Goal: Information Seeking & Learning: Find specific fact

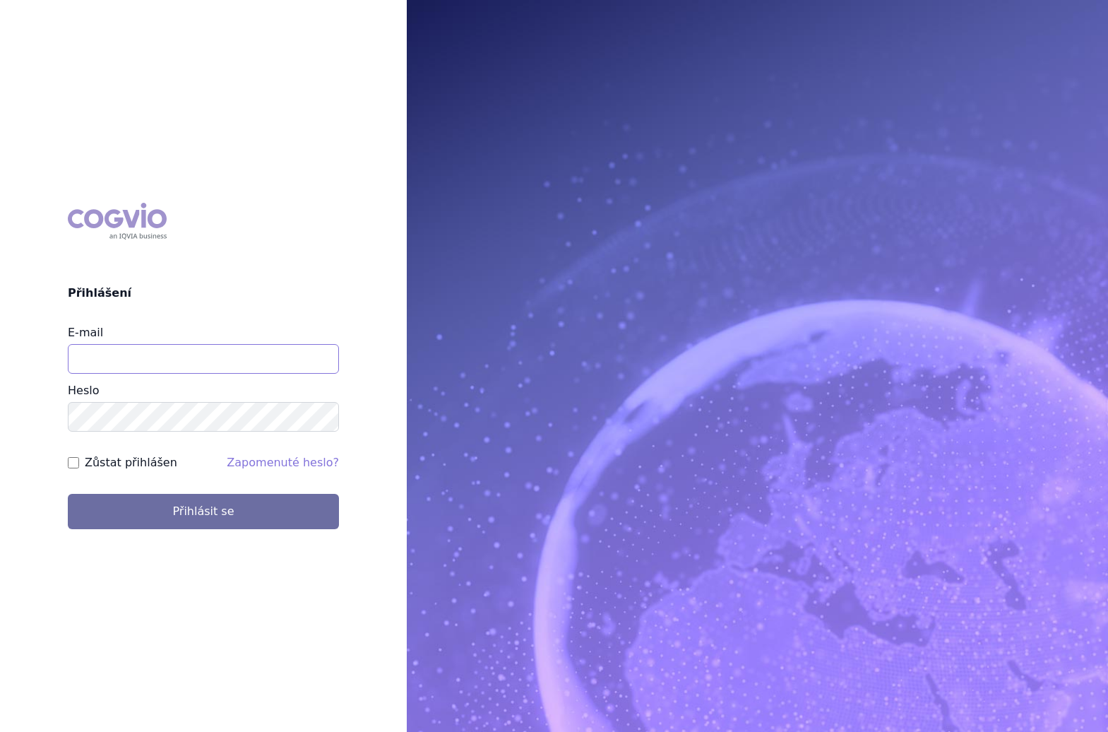
click at [304, 357] on input "E-mail" at bounding box center [203, 359] width 271 height 30
type input "barbora.decker@novartis.com"
click at [100, 466] on label "Zůstat přihlášen" at bounding box center [131, 462] width 93 height 17
click at [79, 466] on input "Zůstat přihlášen" at bounding box center [73, 462] width 11 height 11
checkbox input "true"
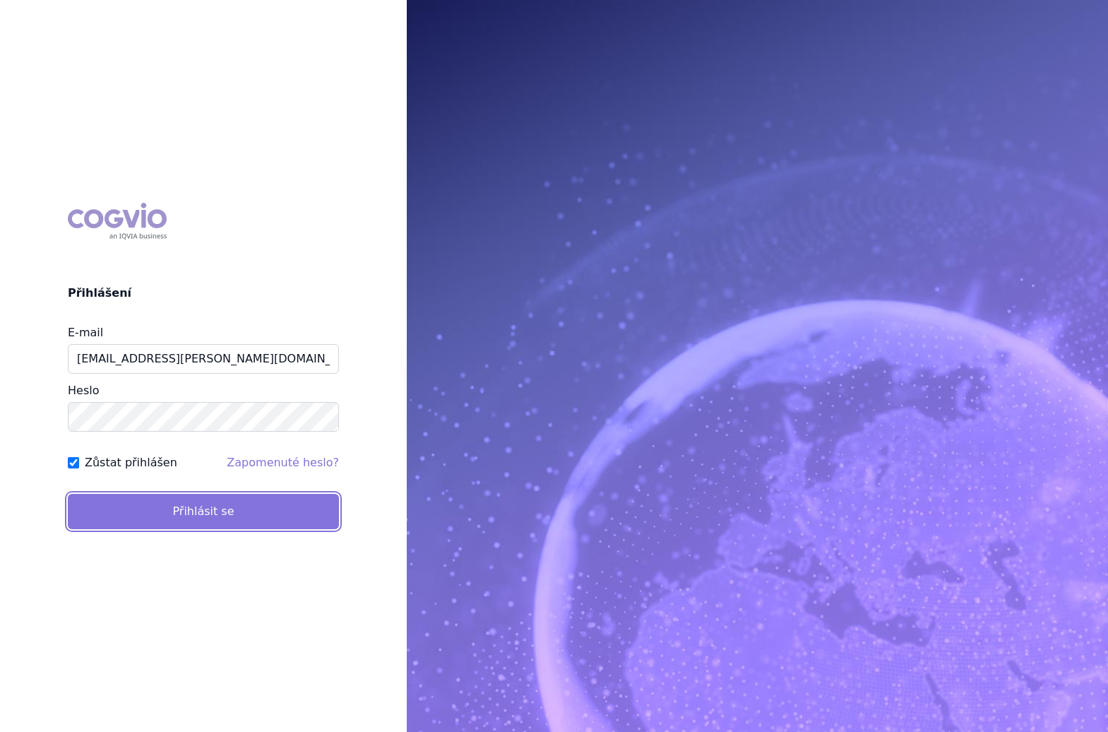
click at [175, 512] on button "Přihlásit se" at bounding box center [203, 511] width 271 height 35
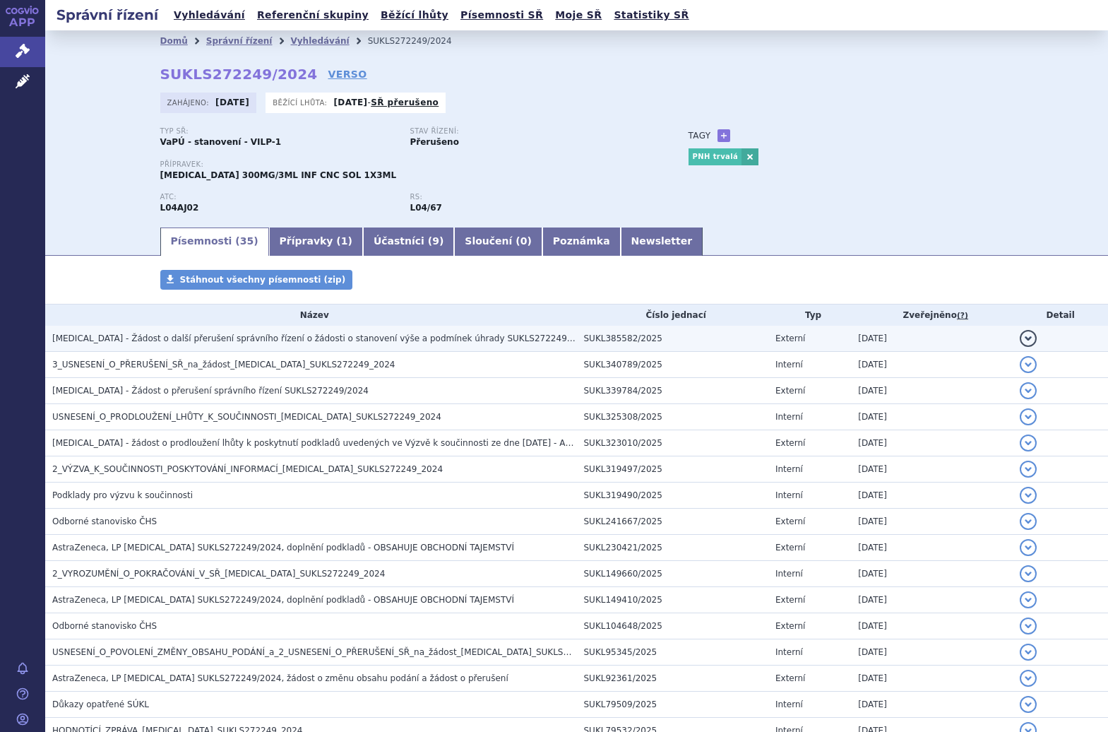
click at [309, 341] on span "Ultomiris - Žádost o další přerušení správního řízení o žádosti o stanovení výš…" at bounding box center [321, 338] width 539 height 10
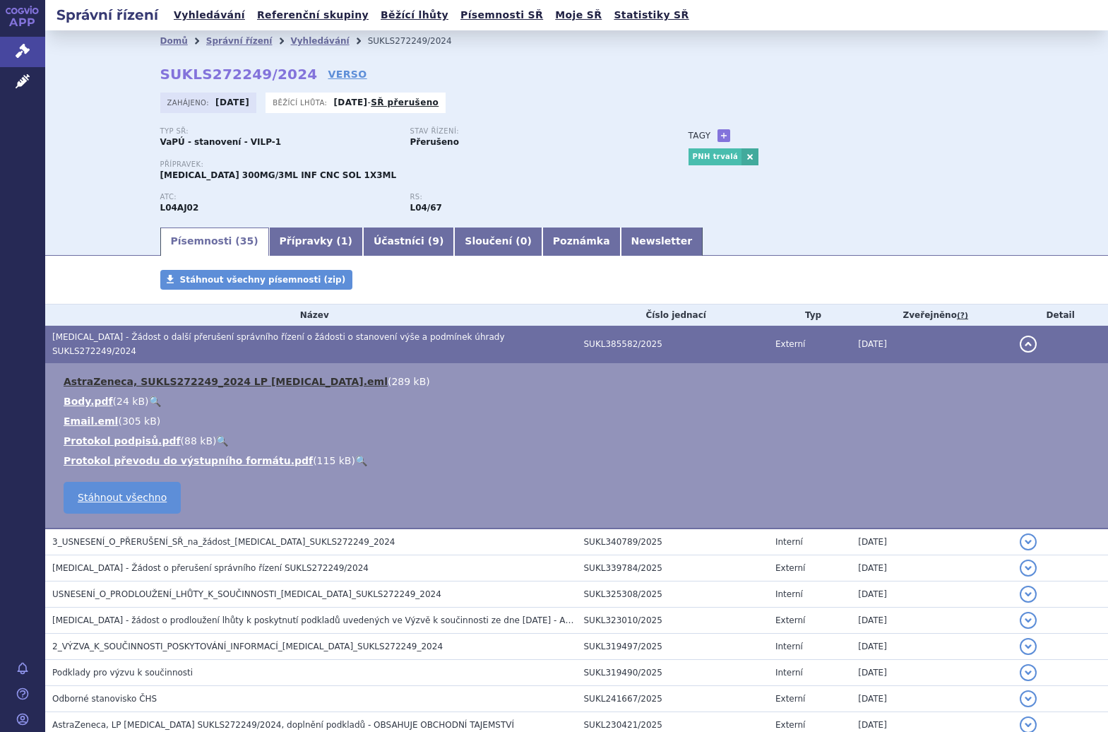
click at [255, 376] on link "AstraZeneca, SUKLS272249_2024 LP Ultomiris.eml" at bounding box center [226, 381] width 324 height 11
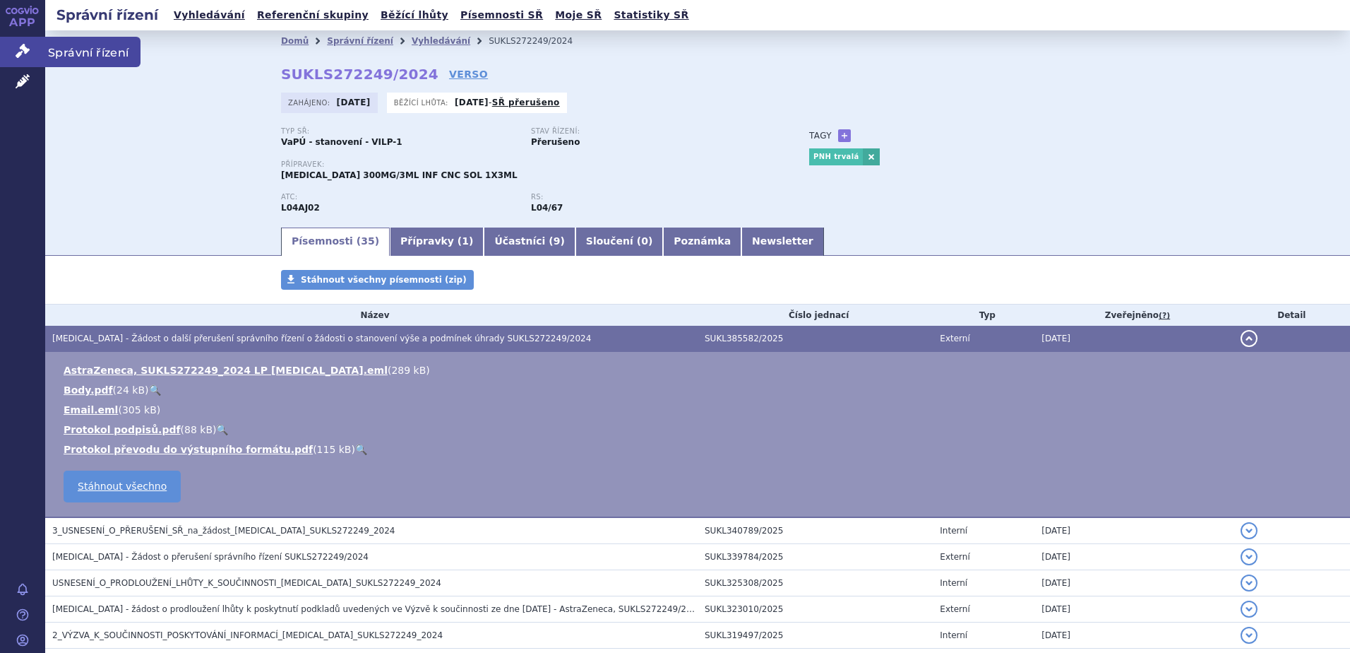
click at [20, 44] on icon at bounding box center [23, 51] width 14 height 14
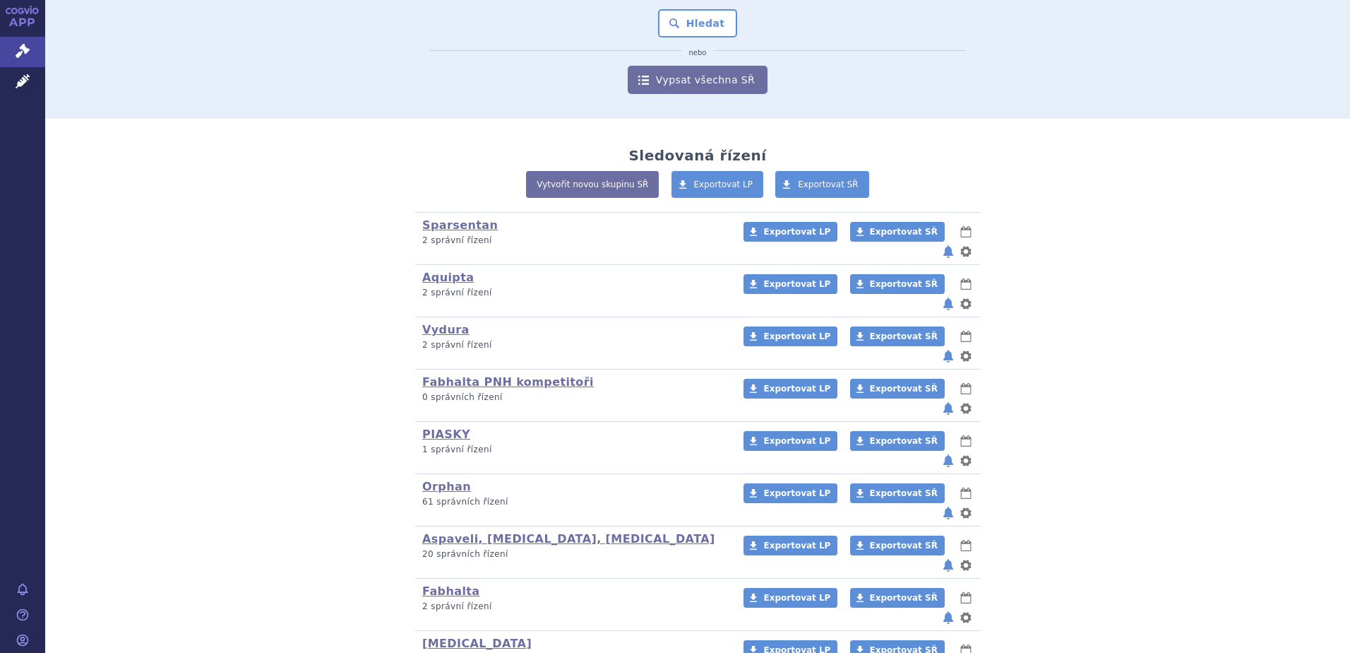
scroll to position [189, 0]
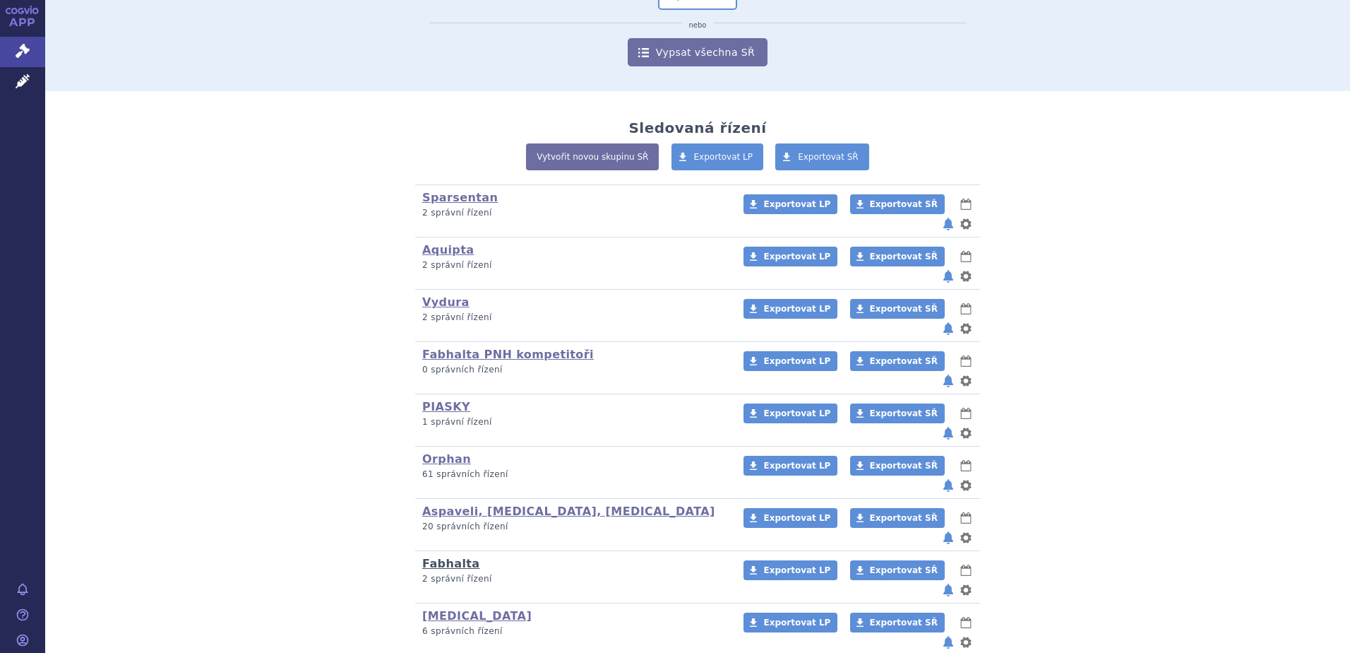
click at [445, 556] on link "Fabhalta" at bounding box center [451, 562] width 58 height 13
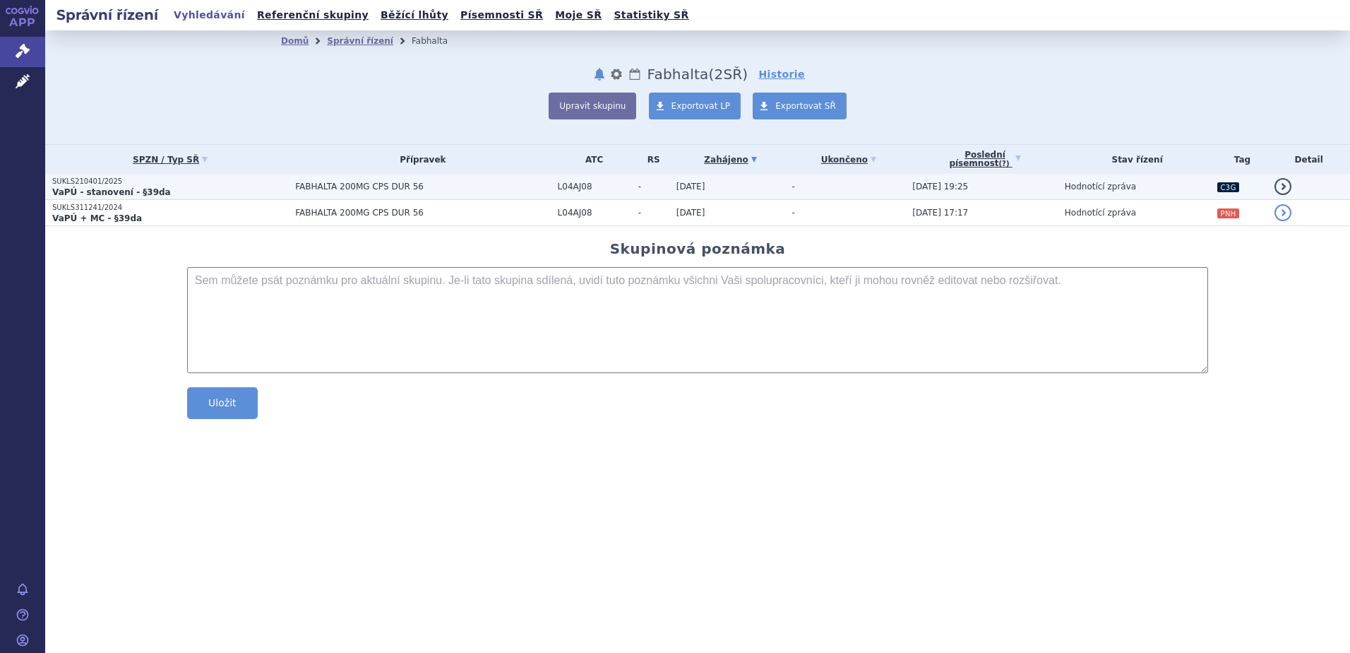
drag, startPoint x: 115, startPoint y: 190, endPoint x: 78, endPoint y: 191, distance: 36.7
click at [78, 191] on strong "VaPÚ - stanovení - §39da" at bounding box center [111, 192] width 119 height 10
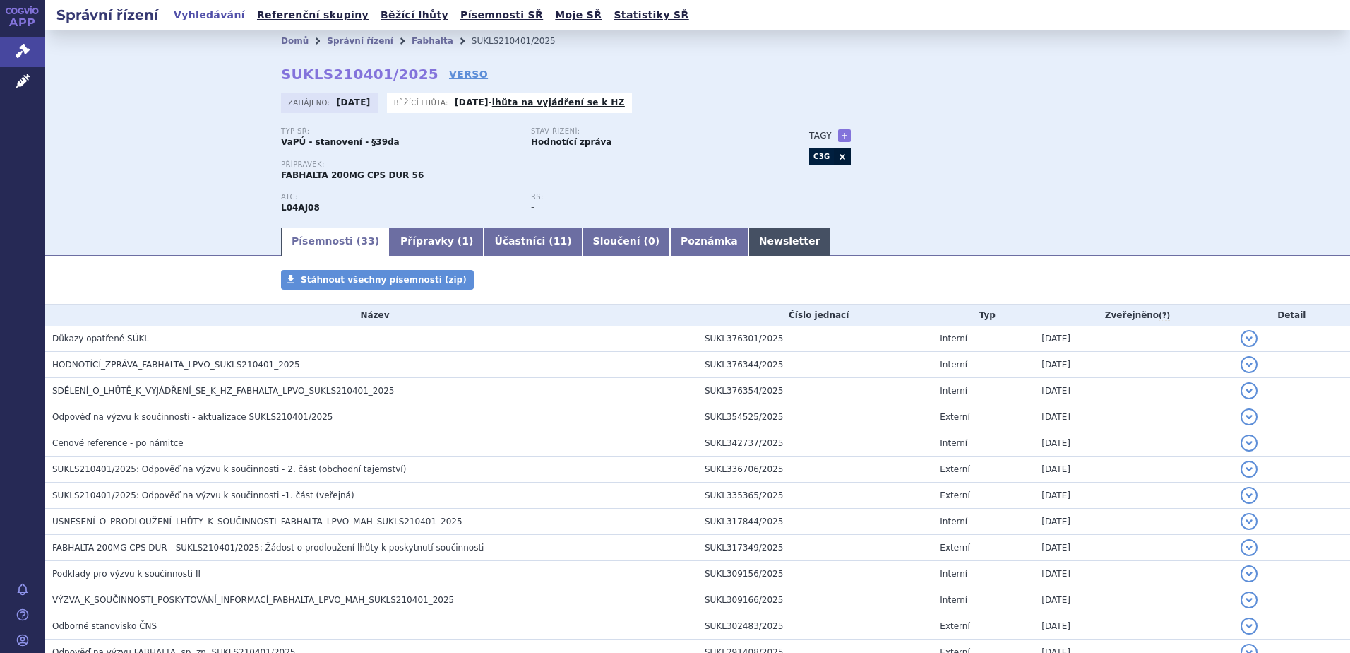
click at [749, 234] on link "Newsletter" at bounding box center [790, 241] width 83 height 28
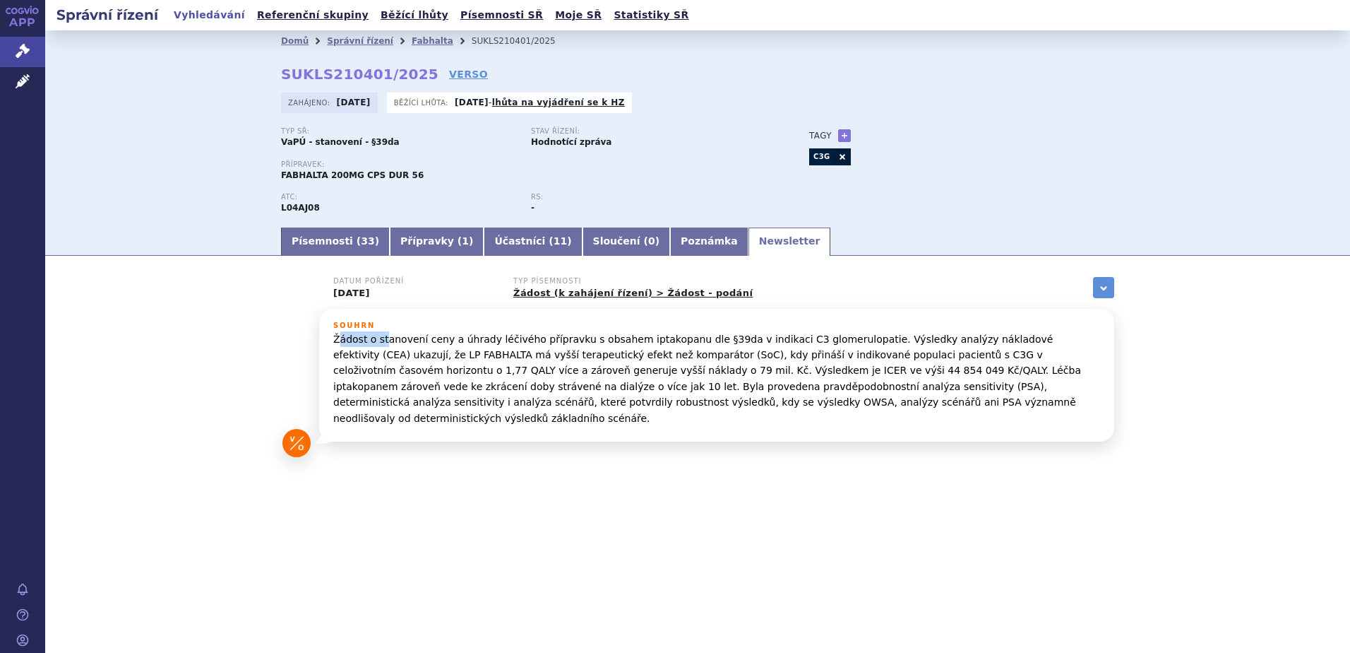
drag, startPoint x: 340, startPoint y: 339, endPoint x: 381, endPoint y: 339, distance: 41.7
click at [381, 339] on p "Žádost o stanovení ceny a úhrady léčivého přípravku s obsahem iptakopanu dle §3…" at bounding box center [716, 378] width 767 height 95
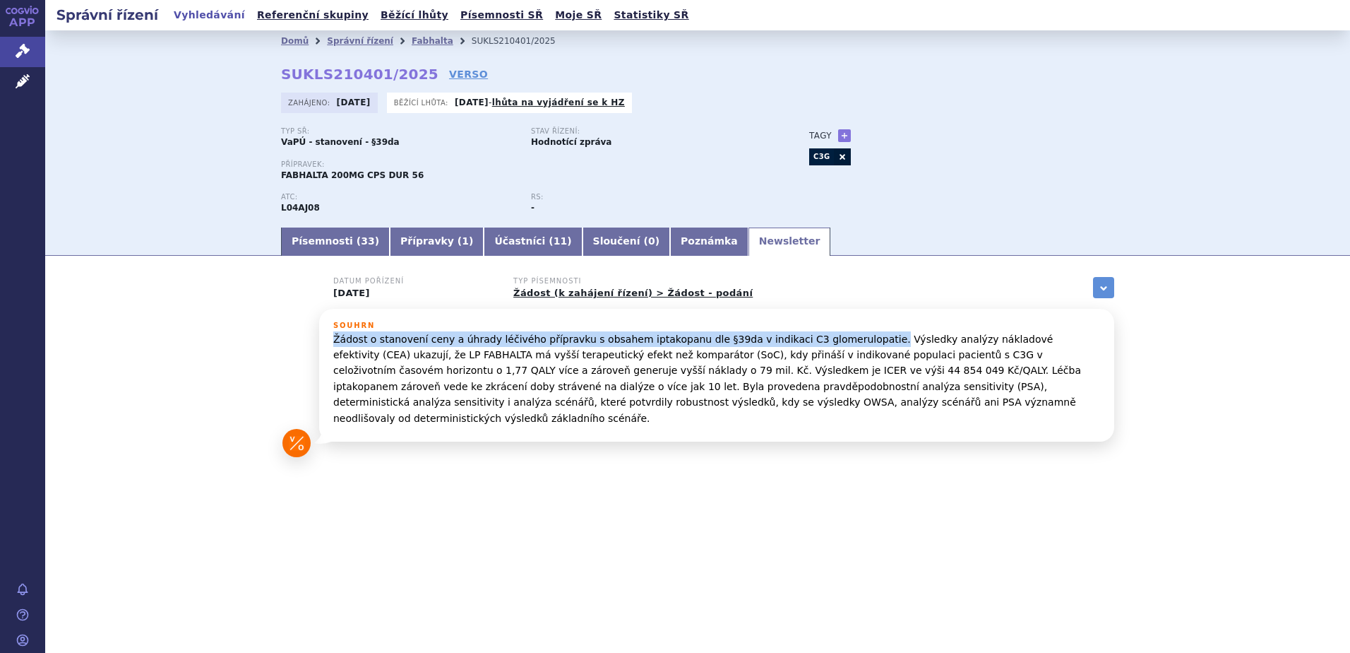
drag, startPoint x: 330, startPoint y: 339, endPoint x: 837, endPoint y: 333, distance: 507.1
click at [837, 333] on div "Souhrn Žádost o stanovení ceny a úhrady léčivého přípravku s obsahem iptakopanu…" at bounding box center [716, 375] width 795 height 133
copy p "Žádost o stanovení ceny a úhrady léčivého přípravku s obsahem iptakopanu dle §3…"
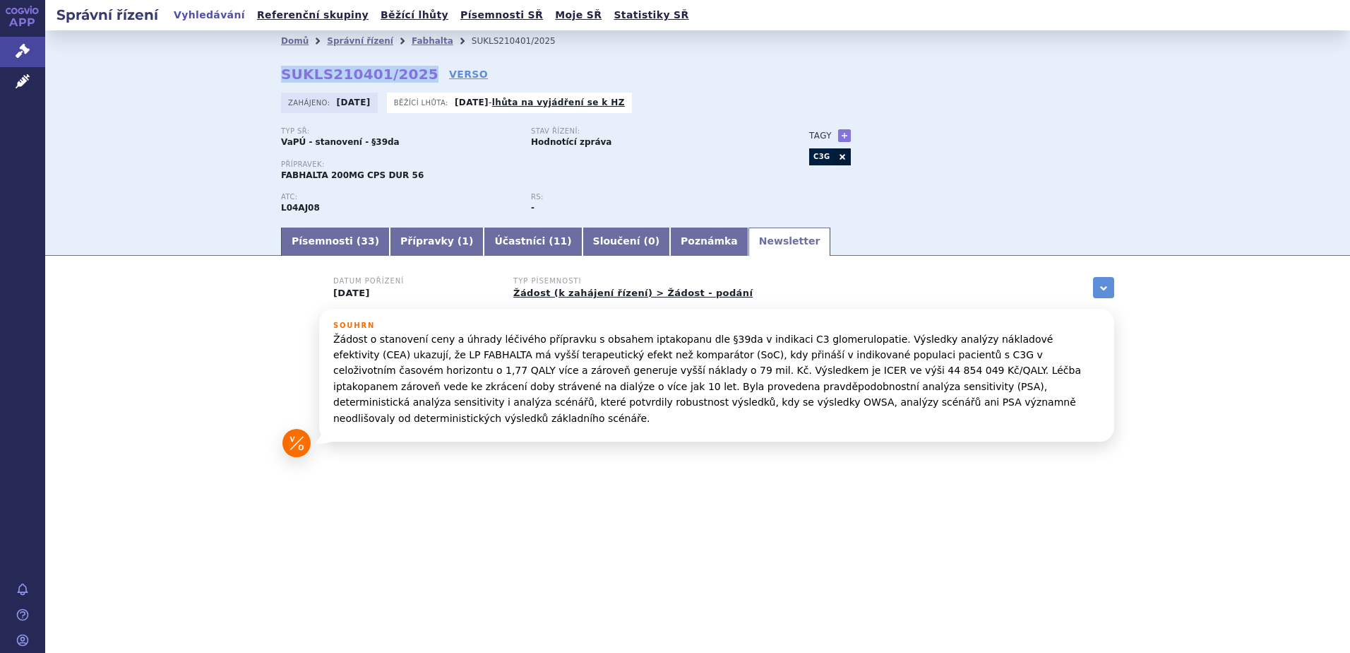
drag, startPoint x: 281, startPoint y: 78, endPoint x: 412, endPoint y: 82, distance: 131.4
click at [412, 82] on div "Domů Správní řízení Fabhalta SUKLS210401/2025 SUKLS210401/2025 VERSO Zahájeno: …" at bounding box center [698, 139] width 890 height 174
copy strong "SUKLS210401/2025"
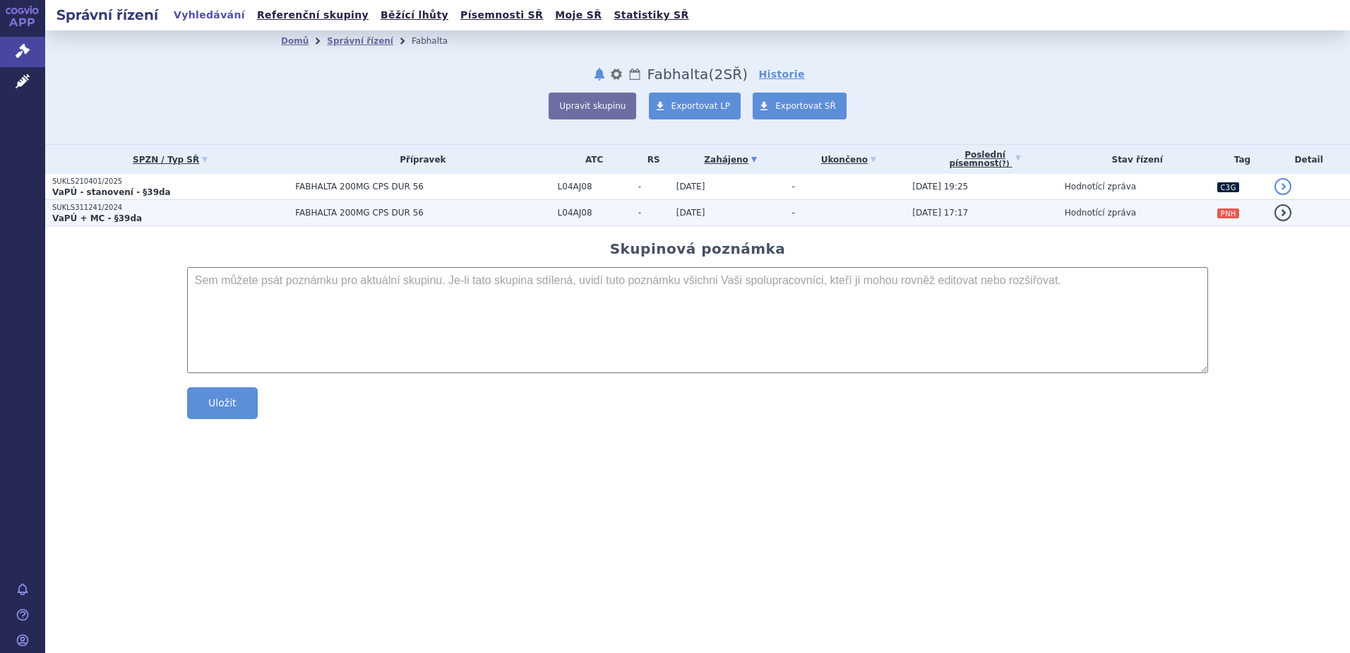
click at [295, 206] on td "FABHALTA 200MG CPS DUR 56" at bounding box center [419, 213] width 262 height 26
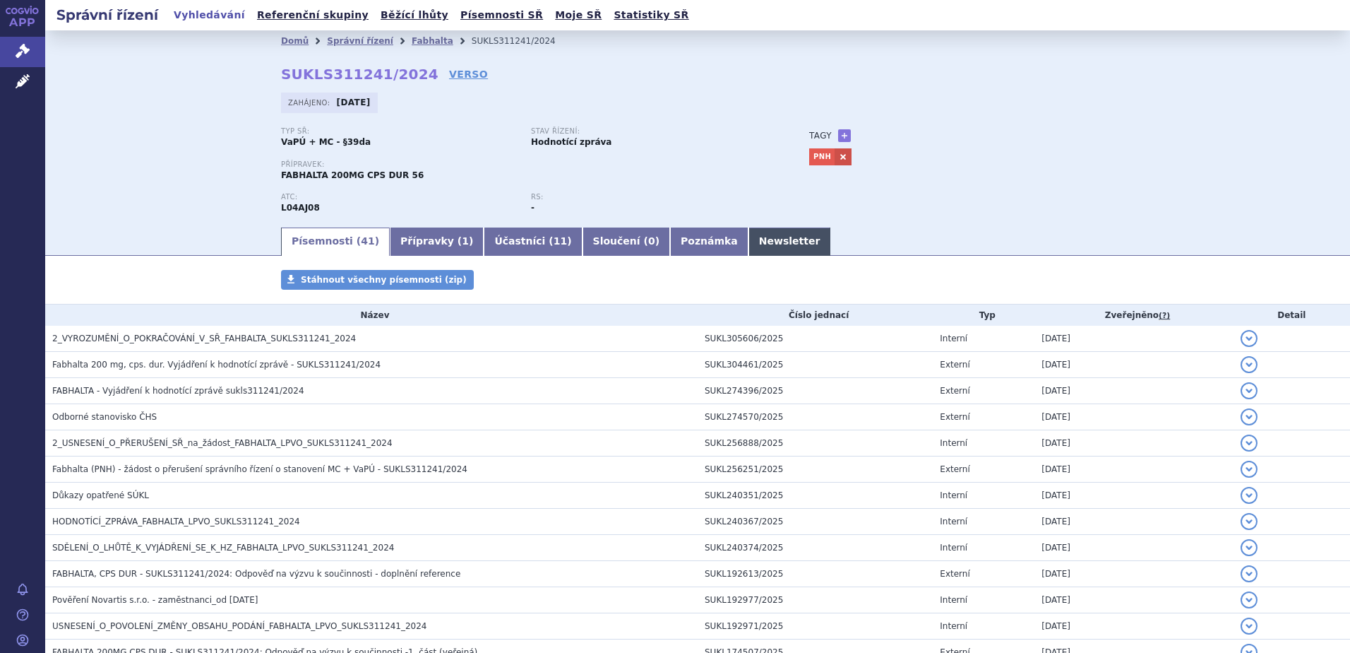
click at [749, 241] on link "Newsletter" at bounding box center [790, 241] width 83 height 28
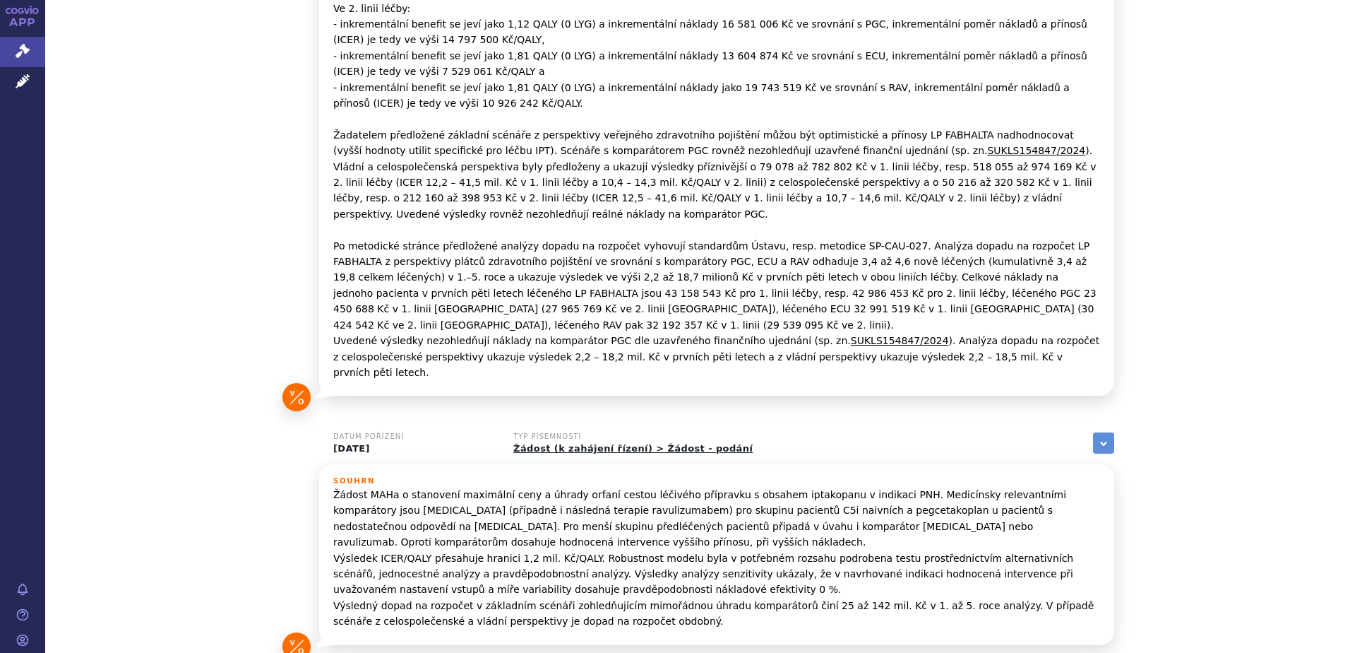
scroll to position [634, 0]
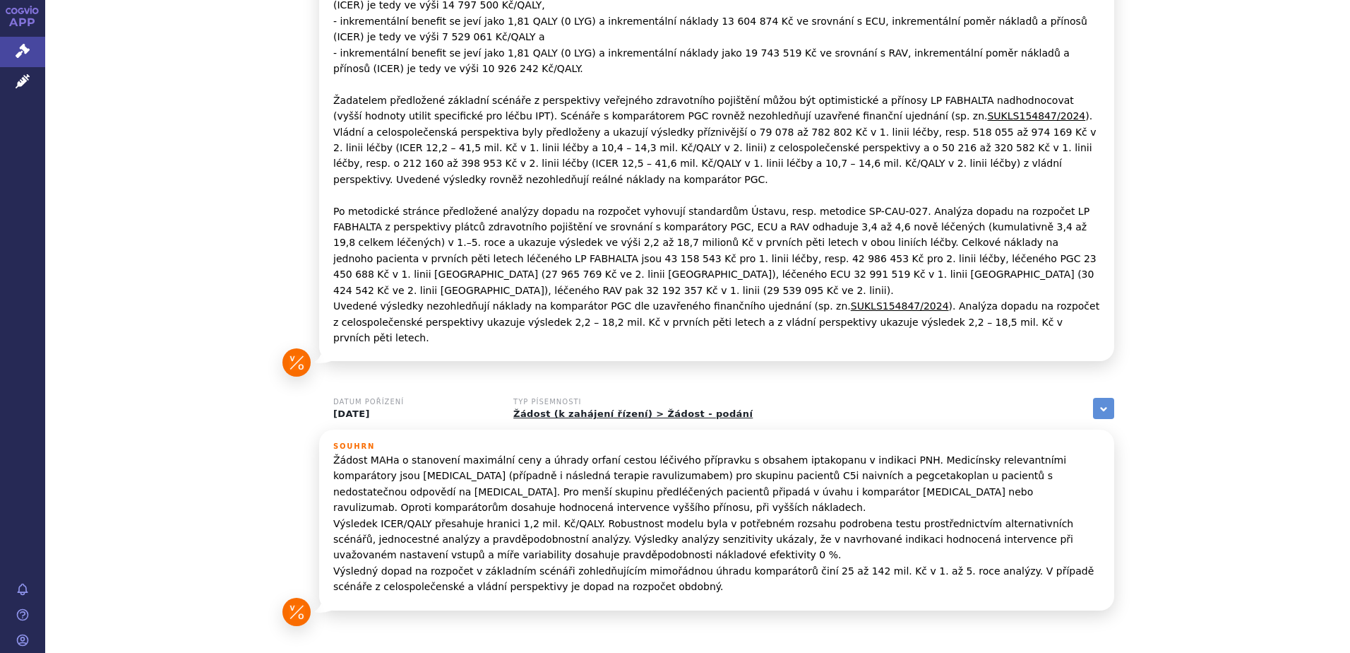
click at [405, 452] on p "Žádost MAHa o stanovení maximální ceny a úhrady orfaní cestou léčivého přípravk…" at bounding box center [716, 523] width 767 height 143
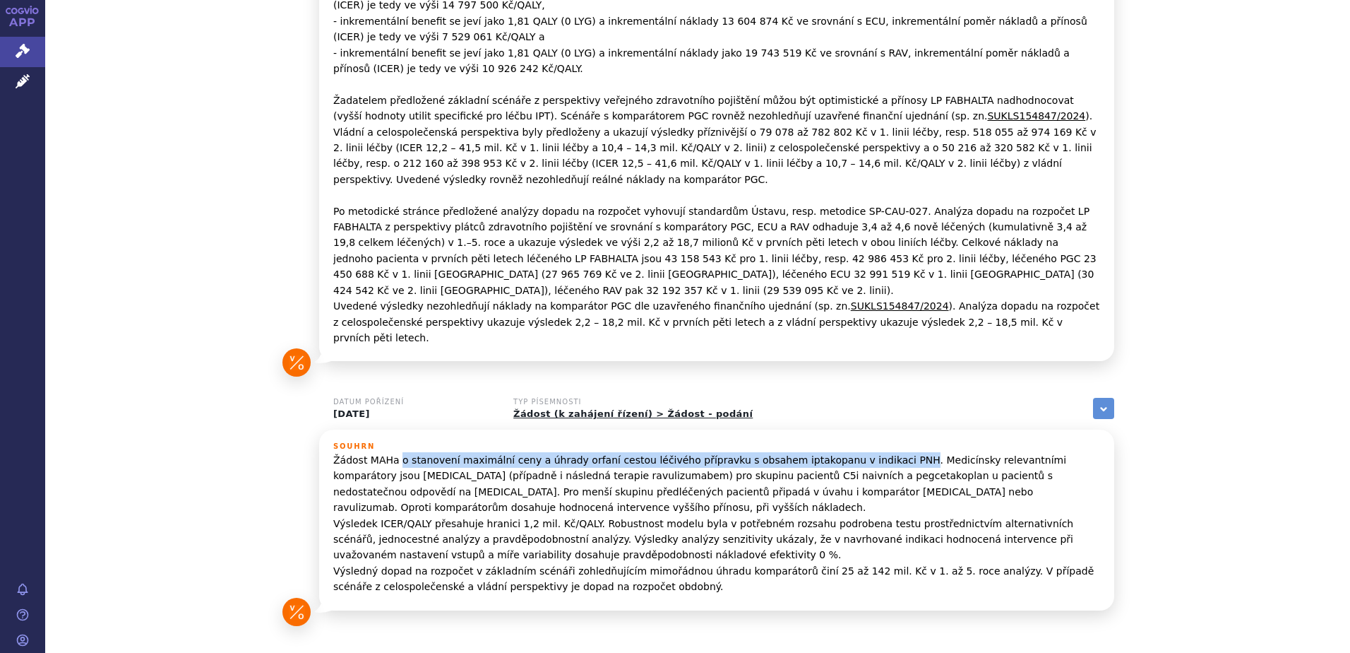
drag, startPoint x: 391, startPoint y: 380, endPoint x: 859, endPoint y: 378, distance: 467.5
click at [859, 452] on p "Žádost MAHa o stanovení maximální ceny a úhrady orfaní cestou léčivého přípravk…" at bounding box center [716, 523] width 767 height 143
copy p "o stanovení maximální ceny a úhrady orfaní cestou léčivého přípravku s obsahem …"
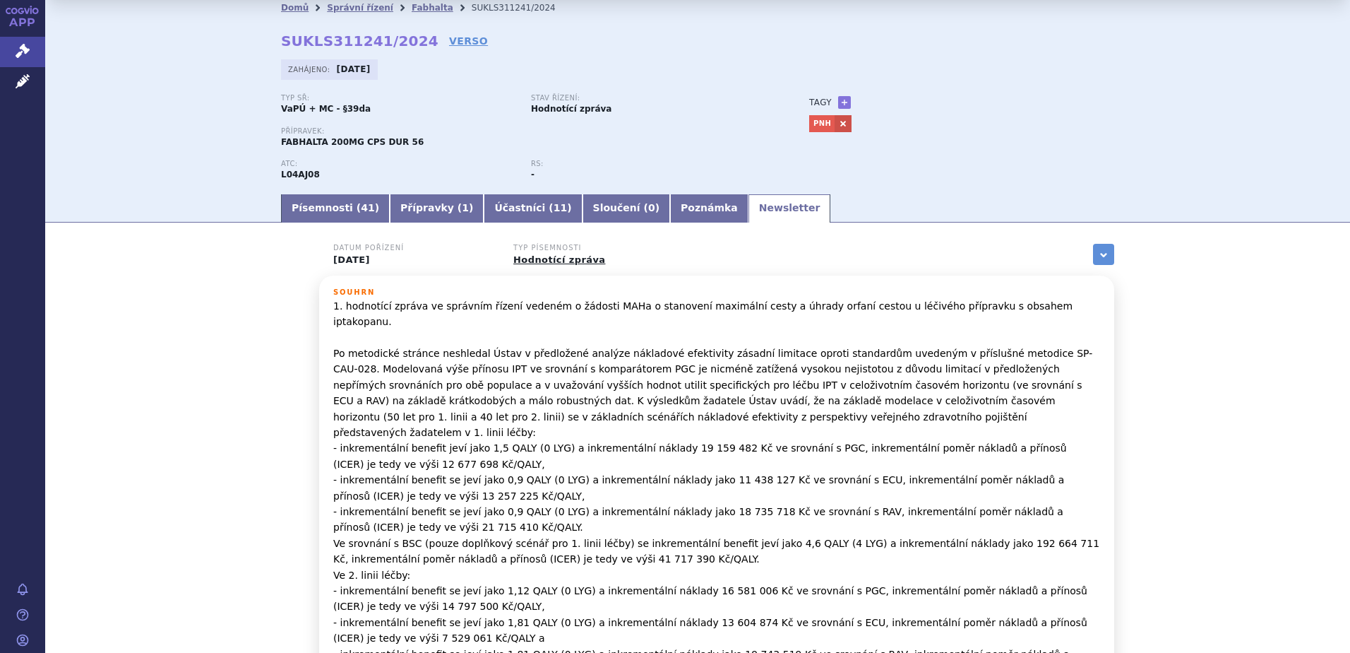
scroll to position [0, 0]
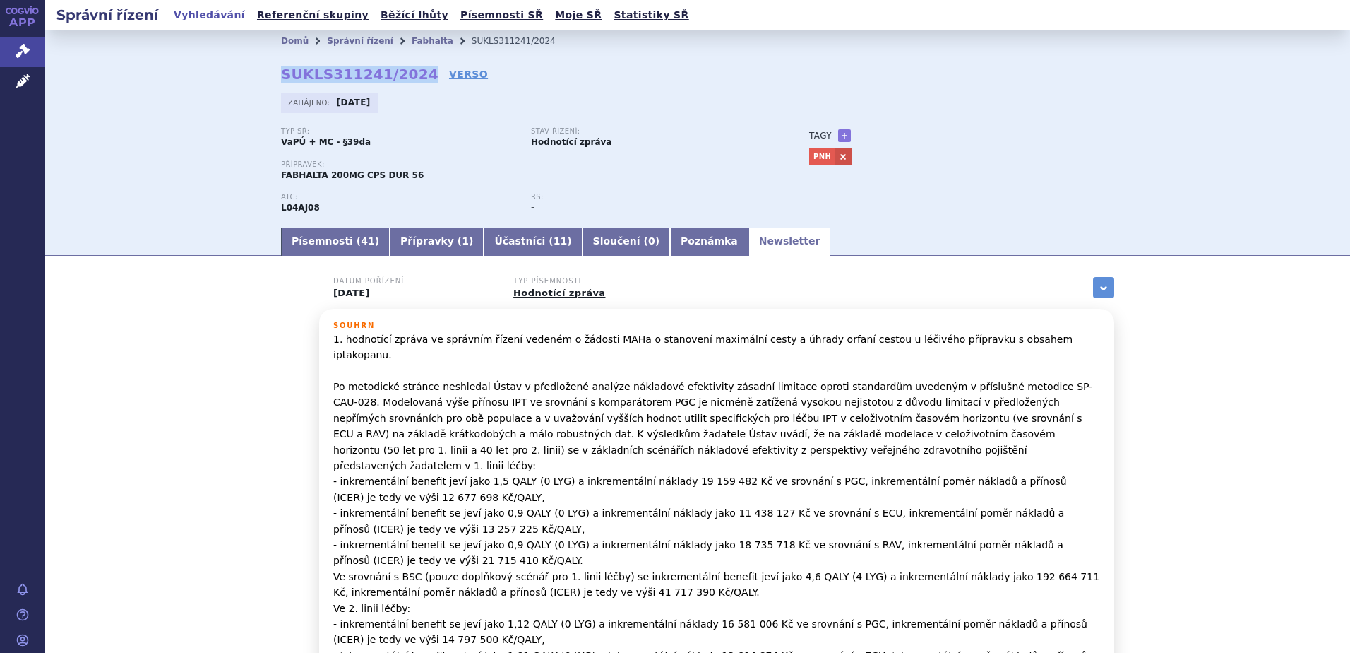
drag, startPoint x: 268, startPoint y: 76, endPoint x: 407, endPoint y: 77, distance: 138.4
click at [407, 77] on div "Domů Správní řízení Fabhalta SUKLS311241/2024 SUKLS311241/2024 VERSO Zahájeno: …" at bounding box center [698, 139] width 890 height 174
copy strong "SUKLS311241/2024"
